Goal: Task Accomplishment & Management: Complete application form

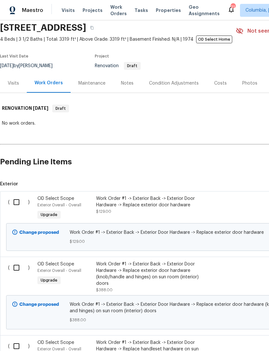
scroll to position [26, 0]
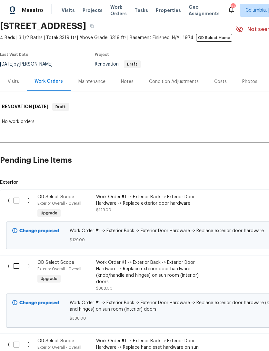
click at [20, 198] on input "checkbox" at bounding box center [19, 201] width 18 height 14
checkbox input "true"
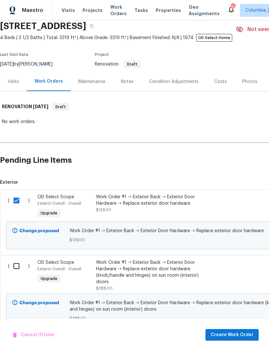
click at [16, 234] on input "checkbox" at bounding box center [19, 266] width 18 height 14
checkbox input "true"
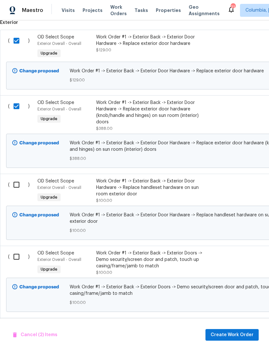
scroll to position [188, 0]
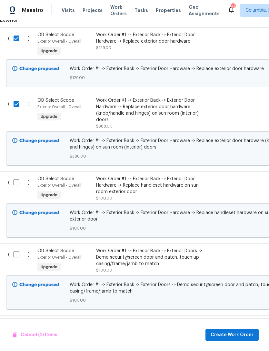
click at [15, 180] on input "checkbox" at bounding box center [19, 183] width 18 height 14
checkbox input "true"
click at [16, 234] on input "checkbox" at bounding box center [19, 254] width 18 height 14
checkbox input "true"
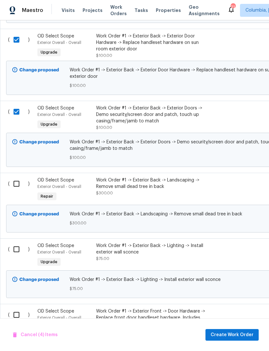
scroll to position [330, 0]
click at [19, 188] on input "checkbox" at bounding box center [19, 184] width 18 height 14
checkbox input "true"
click at [15, 234] on input "checkbox" at bounding box center [19, 249] width 18 height 14
checkbox input "true"
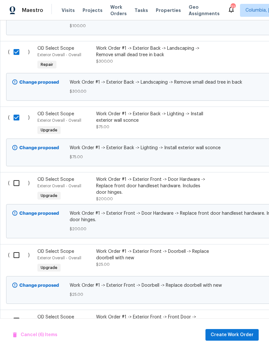
scroll to position [462, 0]
click at [16, 186] on input "checkbox" at bounding box center [19, 183] width 18 height 14
checkbox input "true"
click at [14, 234] on input "checkbox" at bounding box center [19, 255] width 18 height 14
checkbox input "true"
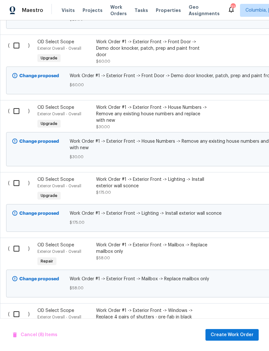
scroll to position [737, 0]
click at [16, 46] on input "checkbox" at bounding box center [19, 46] width 18 height 14
checkbox input "true"
click at [15, 116] on input "checkbox" at bounding box center [19, 111] width 18 height 14
checkbox input "true"
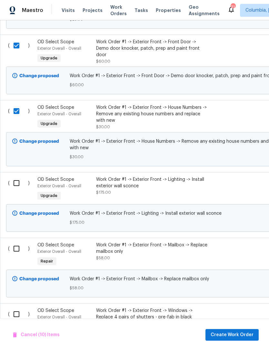
click at [16, 187] on input "checkbox" at bounding box center [19, 183] width 18 height 14
checkbox input "true"
click at [14, 234] on input "checkbox" at bounding box center [19, 249] width 18 height 14
checkbox input "true"
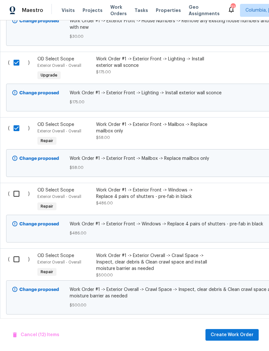
scroll to position [858, 0]
click at [15, 198] on input "checkbox" at bounding box center [19, 193] width 18 height 14
checkbox input "true"
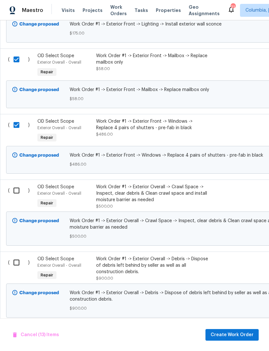
scroll to position [0, 0]
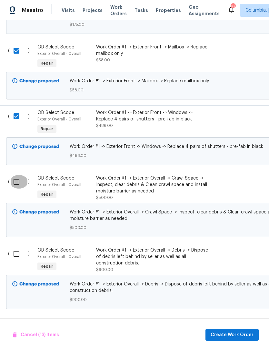
click at [18, 187] on input "checkbox" at bounding box center [19, 182] width 18 height 14
checkbox input "true"
click at [16, 234] on input "checkbox" at bounding box center [19, 254] width 18 height 14
checkbox input "true"
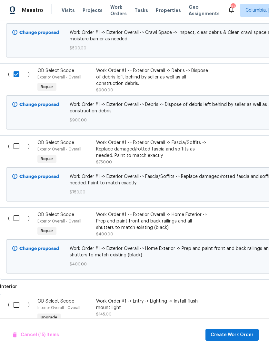
click at [14, 150] on input "checkbox" at bounding box center [19, 146] width 18 height 14
checkbox input "true"
click at [14, 225] on input "checkbox" at bounding box center [19, 218] width 18 height 14
checkbox input "true"
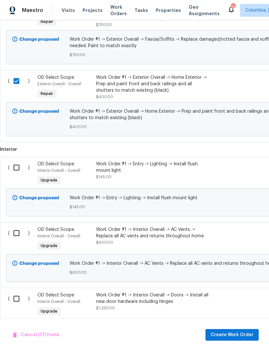
scroll to position [1252, 0]
click at [17, 174] on input "checkbox" at bounding box center [19, 167] width 18 height 14
checkbox input "true"
click at [16, 234] on input "checkbox" at bounding box center [19, 233] width 18 height 14
checkbox input "true"
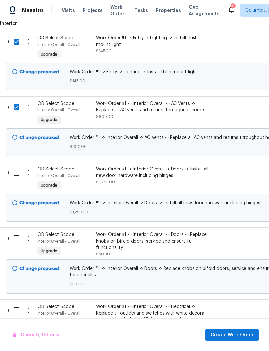
scroll to position [1377, 0]
click at [16, 179] on input "checkbox" at bounding box center [19, 173] width 18 height 14
checkbox input "true"
click at [13, 234] on input "checkbox" at bounding box center [19, 238] width 18 height 14
checkbox input "true"
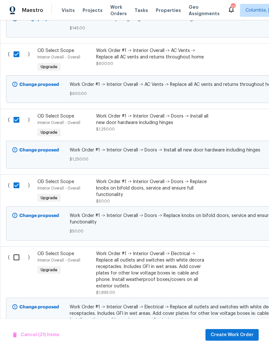
scroll to position [1490, 0]
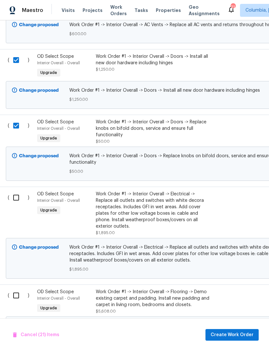
click at [16, 204] on input "checkbox" at bounding box center [18, 198] width 18 height 14
checkbox input "true"
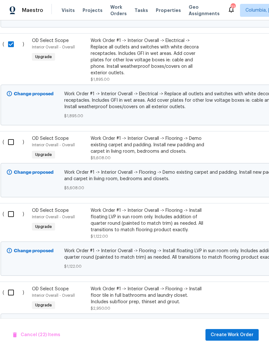
scroll to position [1644, 5]
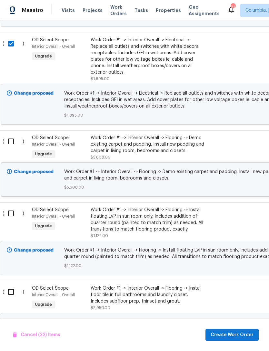
click at [12, 148] on input "checkbox" at bounding box center [13, 142] width 18 height 14
checkbox input "true"
click at [12, 220] on input "checkbox" at bounding box center [13, 214] width 18 height 14
checkbox input "true"
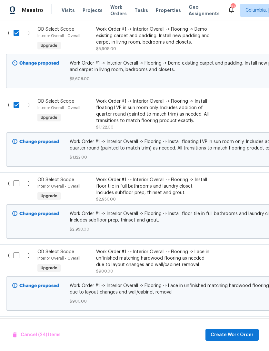
scroll to position [1752, 0]
click at [15, 190] on input "checkbox" at bounding box center [19, 183] width 18 height 14
checkbox input "true"
click at [12, 234] on input "checkbox" at bounding box center [19, 255] width 18 height 14
checkbox input "true"
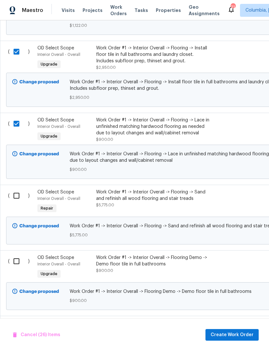
scroll to position [1884, 0]
click at [16, 202] on input "checkbox" at bounding box center [19, 195] width 18 height 14
checkbox input "true"
click at [13, 234] on input "checkbox" at bounding box center [19, 261] width 18 height 14
checkbox input "true"
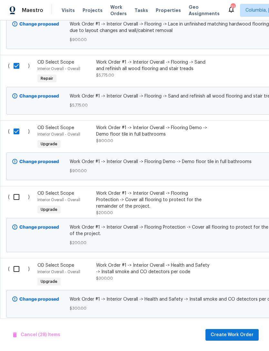
scroll to position [2013, 0]
click at [17, 204] on input "checkbox" at bounding box center [19, 197] width 18 height 14
checkbox input "true"
click at [15, 234] on input "checkbox" at bounding box center [19, 269] width 18 height 14
checkbox input "true"
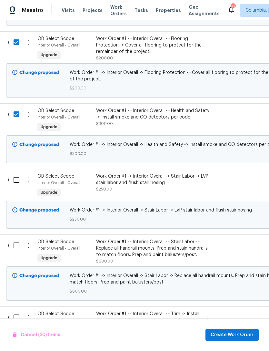
scroll to position [2168, 0]
click at [17, 186] on input "checkbox" at bounding box center [19, 180] width 18 height 14
checkbox input "true"
click at [16, 234] on input "checkbox" at bounding box center [19, 245] width 18 height 14
checkbox input "true"
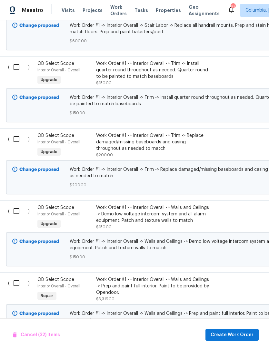
click at [18, 74] on input "checkbox" at bounding box center [19, 67] width 18 height 14
checkbox input "true"
click at [17, 146] on input "checkbox" at bounding box center [19, 139] width 18 height 14
checkbox input "true"
click at [17, 218] on input "checkbox" at bounding box center [19, 211] width 18 height 14
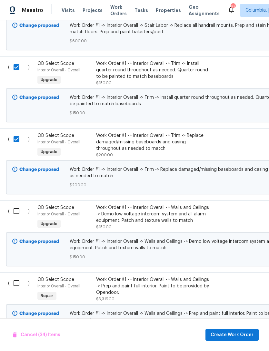
checkbox input "true"
click at [15, 234] on input "checkbox" at bounding box center [19, 283] width 18 height 14
checkbox input "true"
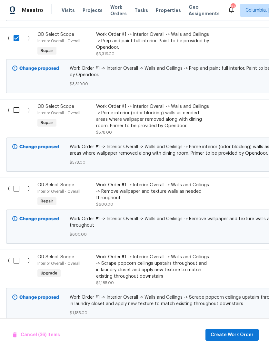
click at [17, 117] on input "checkbox" at bounding box center [19, 110] width 18 height 14
checkbox input "true"
click at [16, 195] on input "checkbox" at bounding box center [19, 189] width 18 height 14
checkbox input "true"
click at [16, 234] on input "checkbox" at bounding box center [19, 261] width 18 height 14
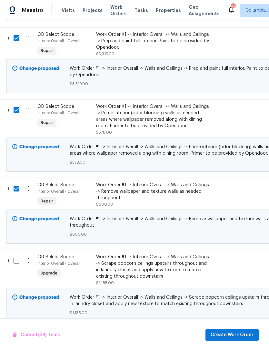
checkbox input "true"
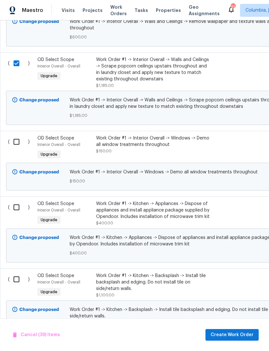
click at [18, 148] on input "checkbox" at bounding box center [19, 142] width 18 height 14
checkbox input "true"
click at [18, 214] on input "checkbox" at bounding box center [19, 207] width 18 height 14
checkbox input "true"
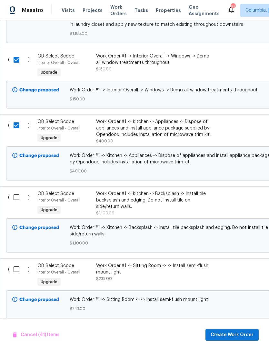
click at [16, 204] on input "checkbox" at bounding box center [19, 197] width 18 height 14
checkbox input "true"
click at [16, 234] on input "checkbox" at bounding box center [19, 269] width 18 height 14
checkbox input "true"
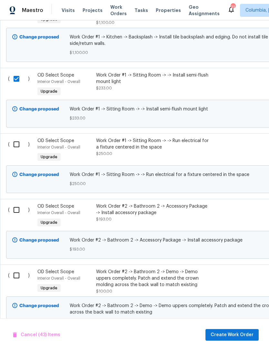
click at [15, 151] on input "checkbox" at bounding box center [19, 144] width 18 height 14
checkbox input "true"
click at [17, 217] on input "checkbox" at bounding box center [19, 210] width 18 height 14
checkbox input "true"
click at [15, 234] on input "checkbox" at bounding box center [19, 275] width 18 height 14
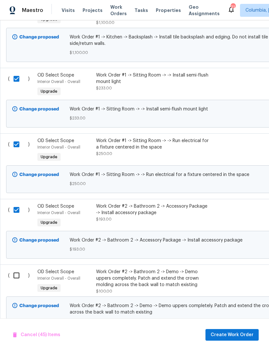
checkbox input "true"
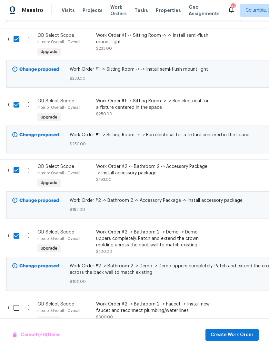
click at [15, 177] on input "checkbox" at bounding box center [19, 170] width 18 height 14
checkbox input "false"
click at [15, 234] on input "checkbox" at bounding box center [19, 236] width 18 height 14
checkbox input "false"
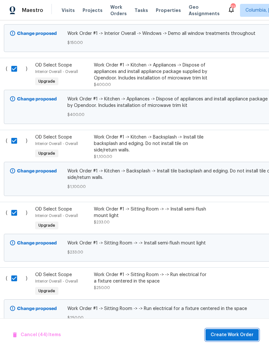
click at [237, 234] on span "Create Work Order" at bounding box center [232, 335] width 43 height 8
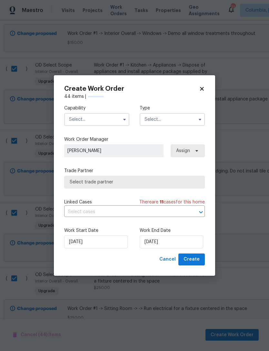
click at [113, 119] on input "text" at bounding box center [96, 119] width 65 height 13
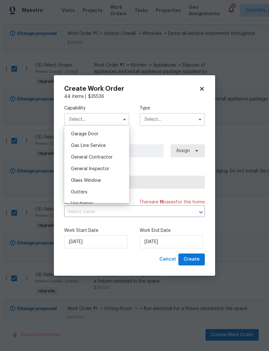
click at [109, 156] on span "General Contractor" at bounding box center [92, 157] width 42 height 5
type input "General Contractor"
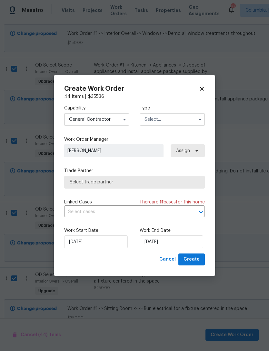
click at [176, 116] on input "text" at bounding box center [172, 119] width 65 height 13
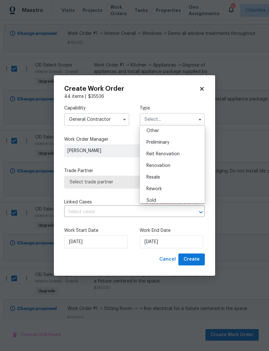
click at [175, 168] on div "Renovation" at bounding box center [172, 166] width 62 height 12
type input "Renovation"
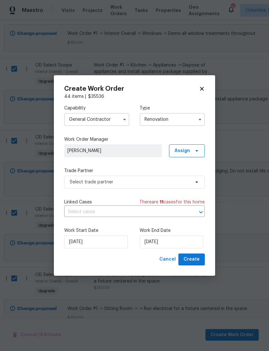
click at [177, 117] on input "Renovation" at bounding box center [172, 119] width 65 height 13
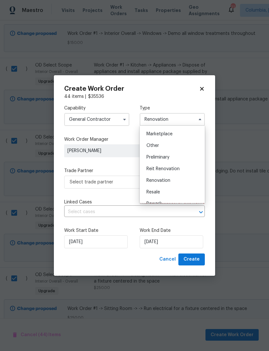
click at [178, 182] on div "Renovation" at bounding box center [172, 181] width 62 height 12
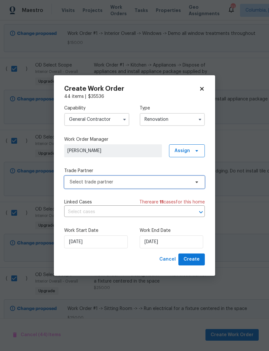
click at [152, 181] on span "Select trade partner" at bounding box center [130, 182] width 120 height 6
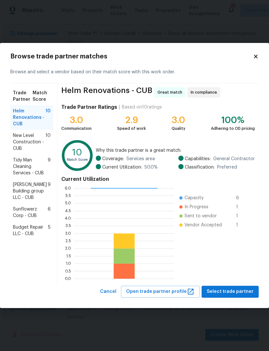
click at [258, 56] on icon at bounding box center [256, 57] width 6 height 6
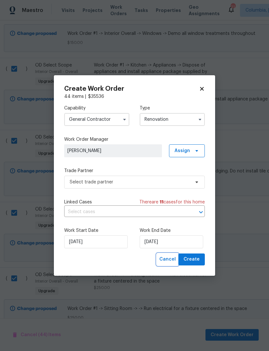
click at [167, 234] on span "Cancel" at bounding box center [167, 259] width 16 height 8
checkbox input "false"
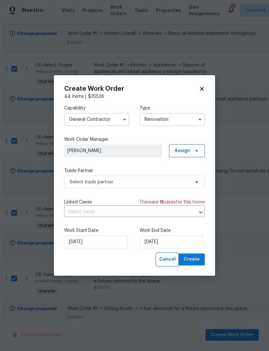
checkbox input "false"
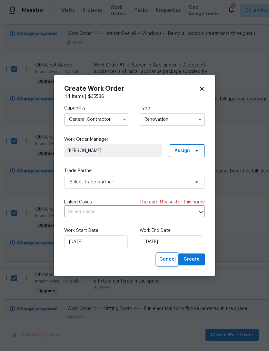
checkbox input "false"
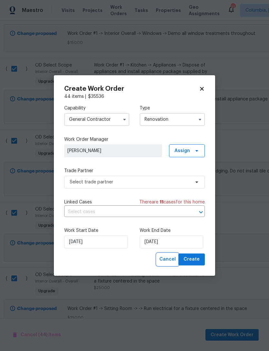
checkbox input "false"
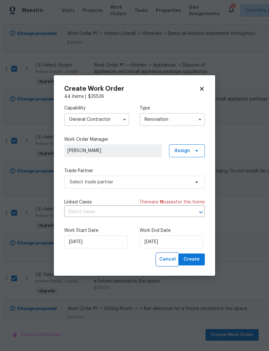
checkbox input "false"
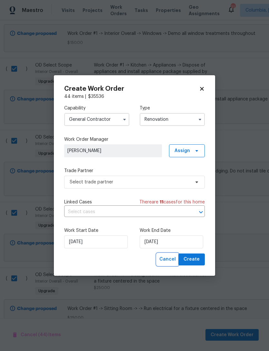
checkbox input "false"
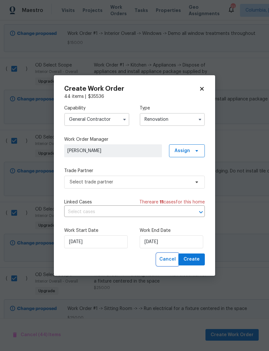
checkbox input "false"
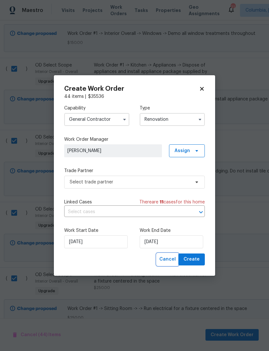
checkbox input "false"
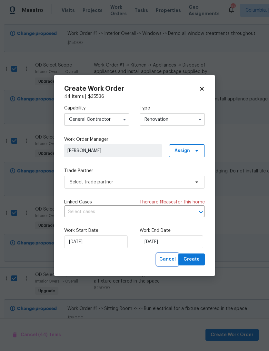
checkbox input "false"
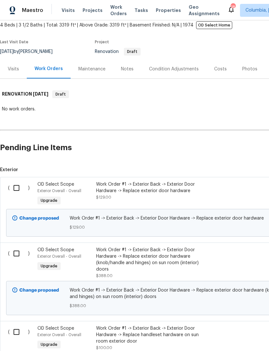
scroll to position [36, 0]
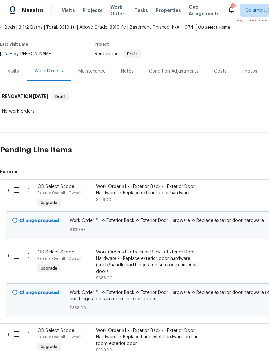
click at [15, 190] on input "checkbox" at bounding box center [19, 190] width 18 height 14
checkbox input "true"
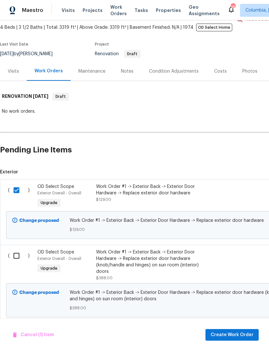
click at [228, 234] on span "Create Work Order" at bounding box center [232, 335] width 43 height 8
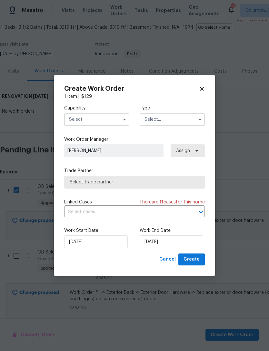
click at [112, 121] on input "text" at bounding box center [96, 119] width 65 height 13
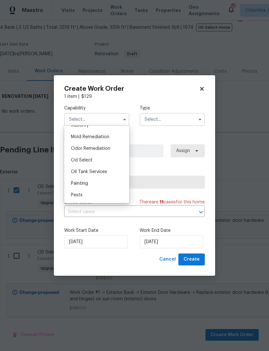
scroll to position [489, 0]
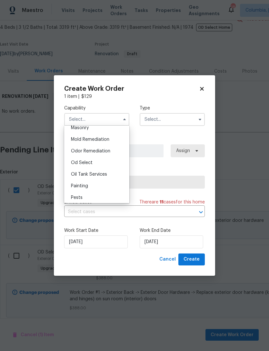
click at [102, 162] on div "Od Select" at bounding box center [97, 163] width 62 height 12
type input "Od Select"
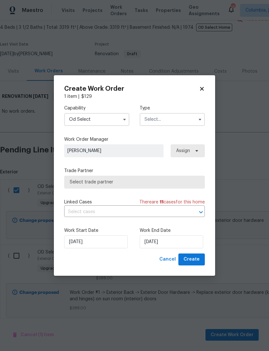
click at [166, 122] on input "text" at bounding box center [172, 119] width 65 height 13
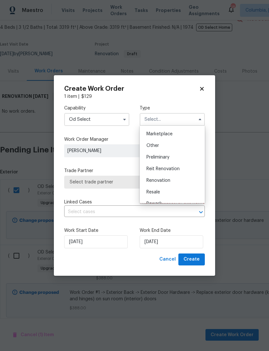
scroll to position [117, 0]
click at [173, 177] on div "Renovation" at bounding box center [172, 178] width 62 height 12
type input "Renovation"
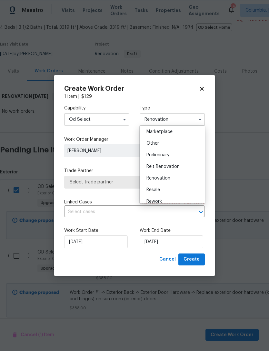
scroll to position [0, 0]
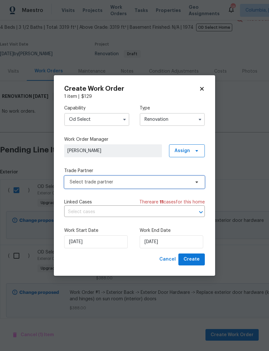
click at [126, 182] on span "Select trade partner" at bounding box center [130, 182] width 120 height 6
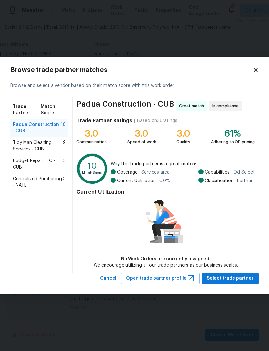
click at [257, 70] on icon at bounding box center [256, 70] width 4 height 4
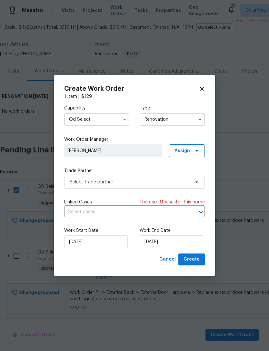
click at [200, 91] on icon at bounding box center [202, 89] width 6 height 6
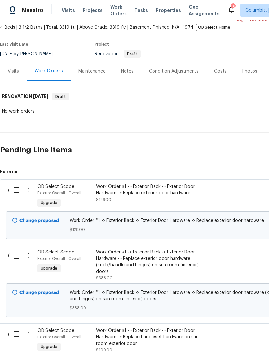
click at [17, 190] on input "checkbox" at bounding box center [19, 190] width 18 height 14
checkbox input "true"
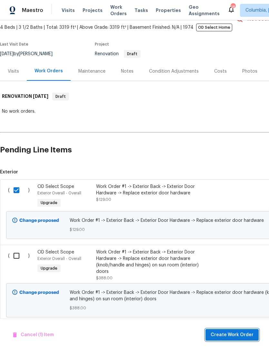
click at [238, 234] on span "Create Work Order" at bounding box center [232, 335] width 43 height 8
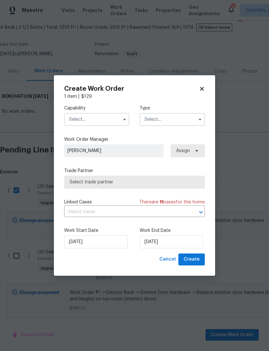
click at [110, 114] on input "text" at bounding box center [96, 119] width 65 height 13
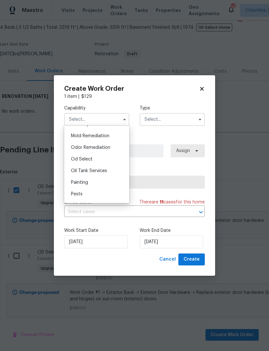
scroll to position [493, 0]
click at [106, 159] on div "Od Select" at bounding box center [97, 159] width 62 height 12
type input "Od Select"
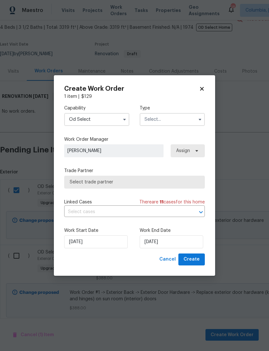
click at [172, 122] on input "text" at bounding box center [172, 119] width 65 height 13
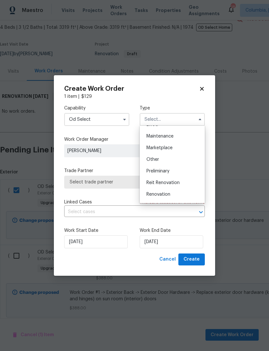
scroll to position [108, 0]
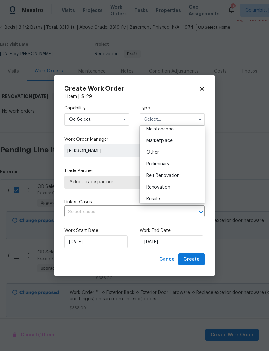
click at [175, 189] on div "Renovation" at bounding box center [172, 187] width 62 height 12
type input "Renovation"
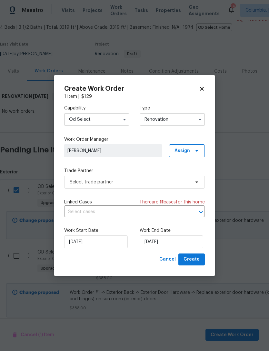
click at [117, 151] on span "[PERSON_NAME]" at bounding box center [112, 150] width 91 height 6
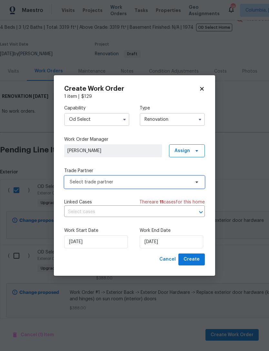
click at [135, 179] on span "Select trade partner" at bounding box center [130, 182] width 120 height 6
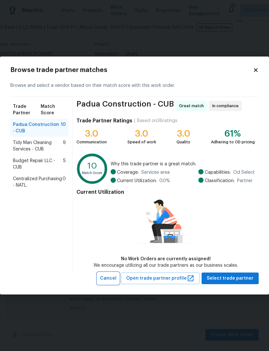
click at [114, 234] on span "Cancel" at bounding box center [108, 278] width 16 height 8
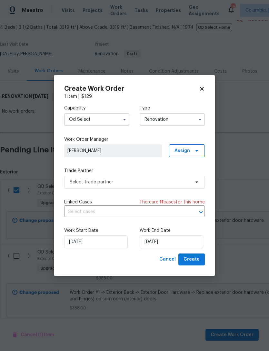
click at [204, 87] on icon at bounding box center [202, 89] width 6 height 6
checkbox input "false"
